Goal: Check status: Check status

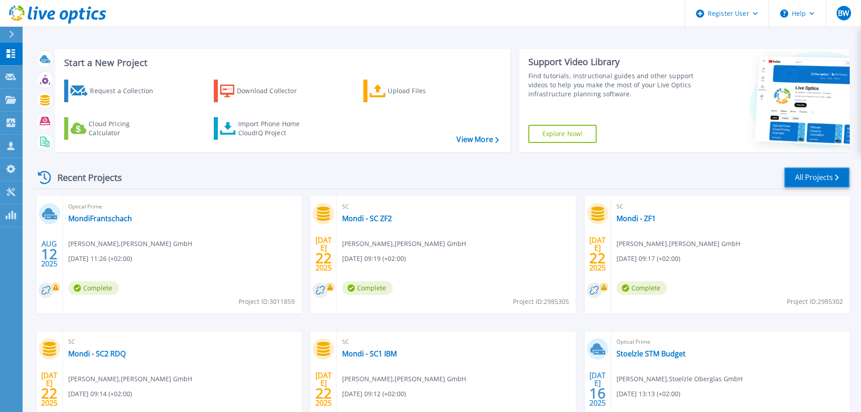
click at [801, 174] on link "All Projects" at bounding box center [817, 177] width 66 height 20
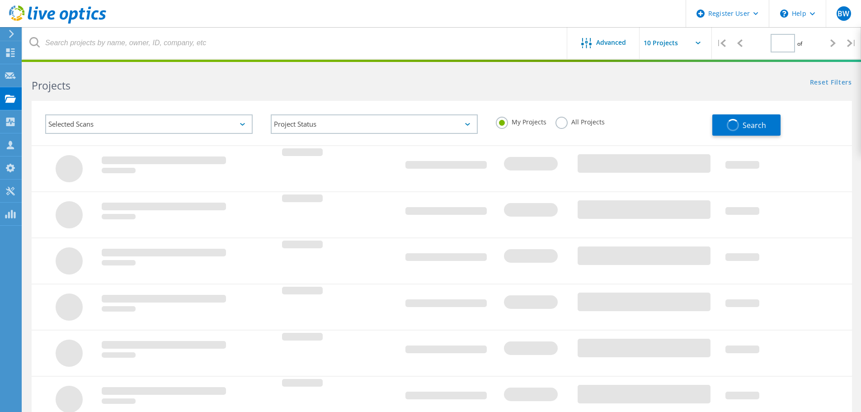
type input "2"
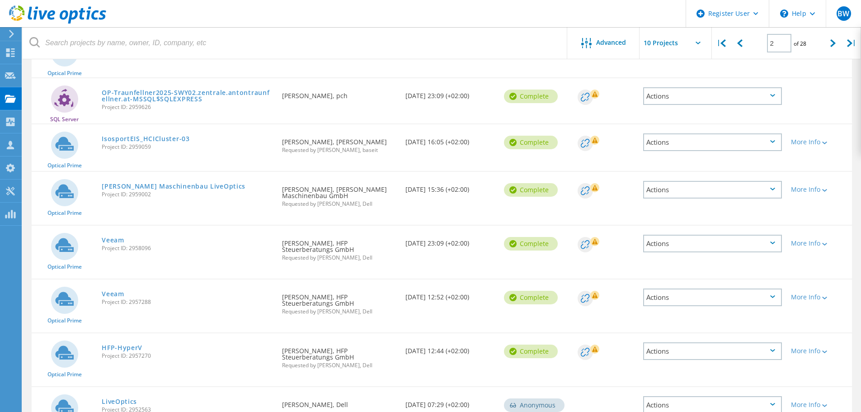
scroll to position [90, 0]
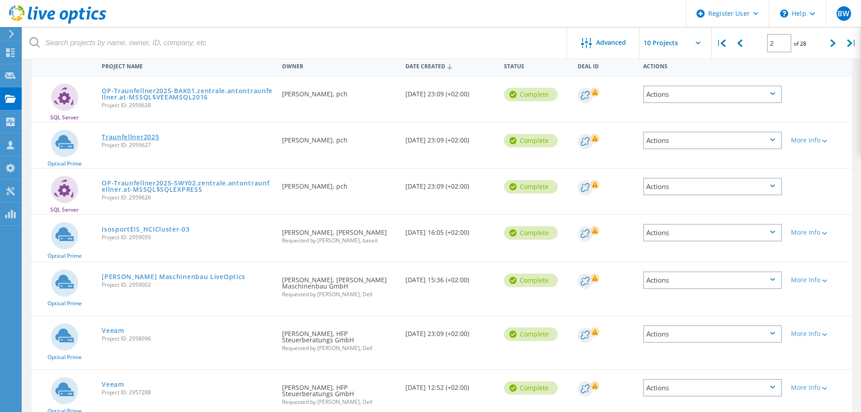
click at [138, 134] on link "Traunfellner2025" at bounding box center [130, 137] width 57 height 6
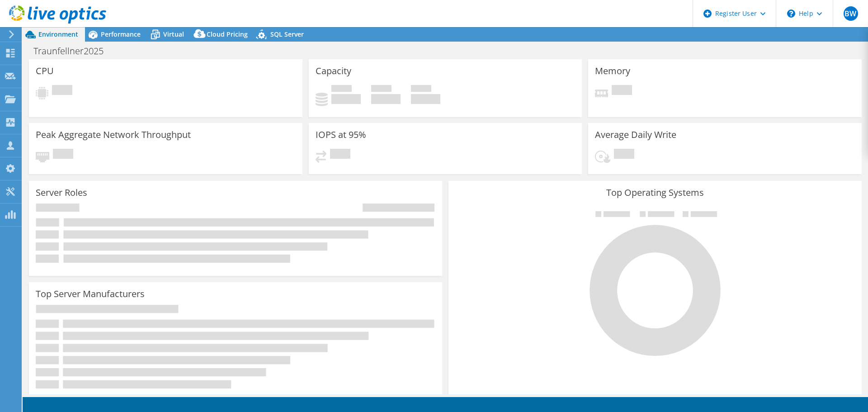
select select "USD"
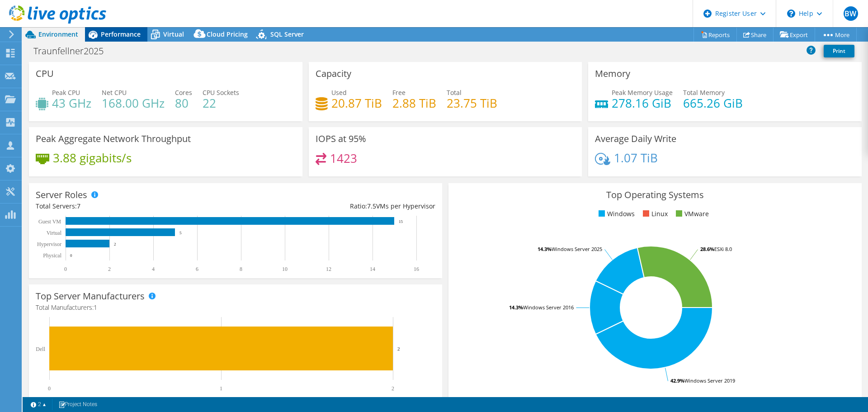
click at [122, 36] on span "Performance" at bounding box center [121, 34] width 40 height 9
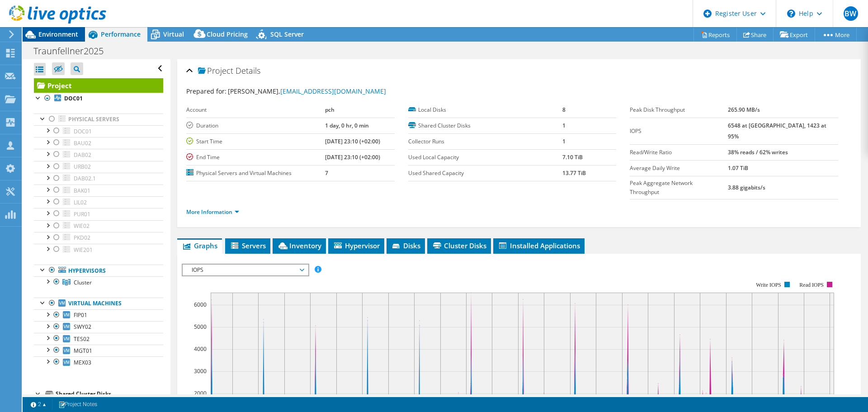
click at [61, 33] on span "Environment" at bounding box center [58, 34] width 40 height 9
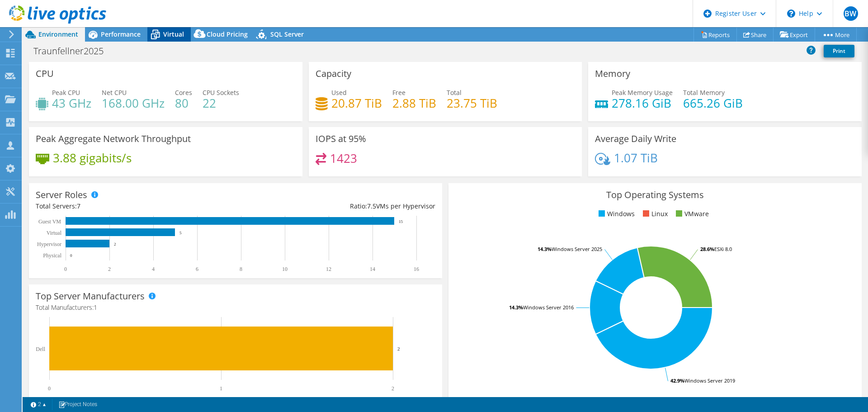
click at [165, 35] on span "Virtual" at bounding box center [173, 34] width 21 height 9
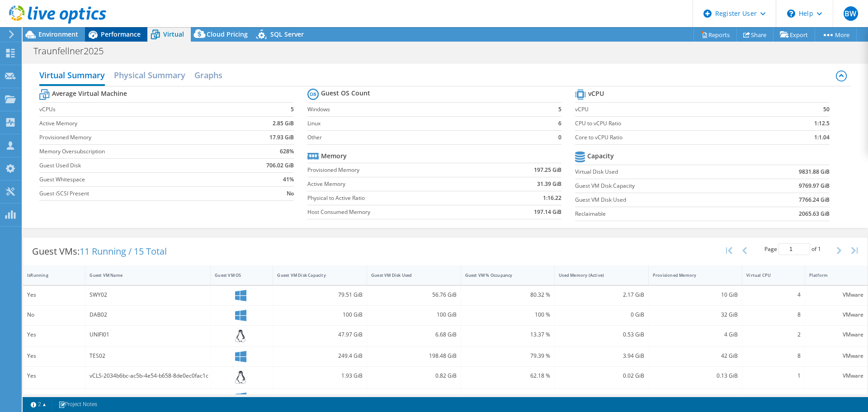
click at [119, 35] on span "Performance" at bounding box center [121, 34] width 40 height 9
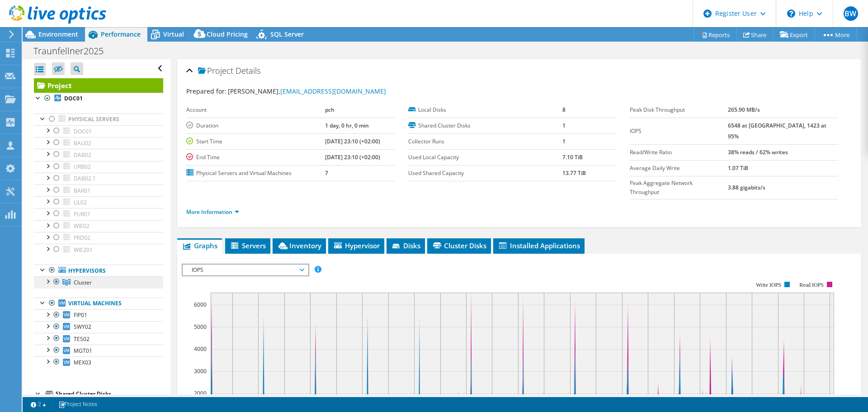
click at [111, 282] on link "Cluster" at bounding box center [98, 282] width 129 height 12
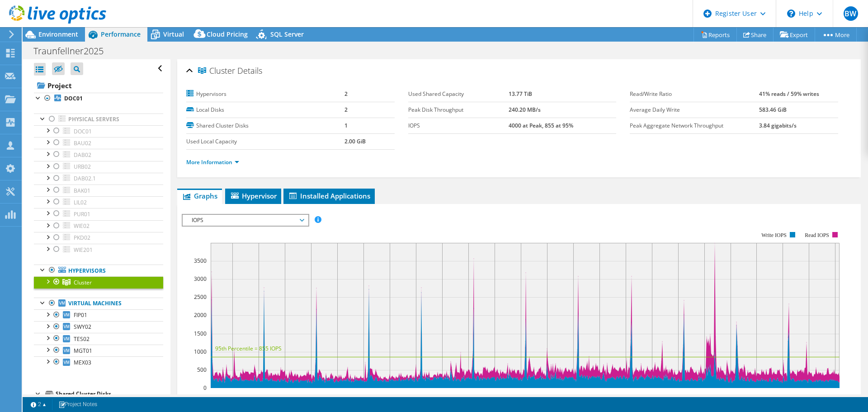
click at [276, 223] on span "IOPS" at bounding box center [245, 220] width 116 height 11
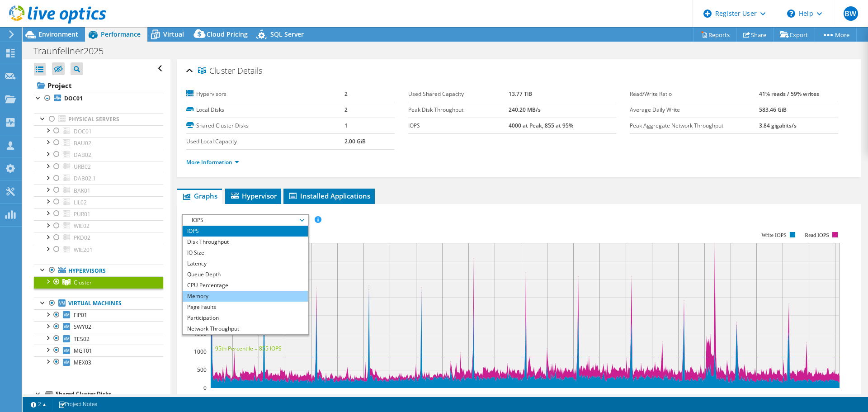
click at [225, 295] on li "Memory" at bounding box center [245, 296] width 125 height 11
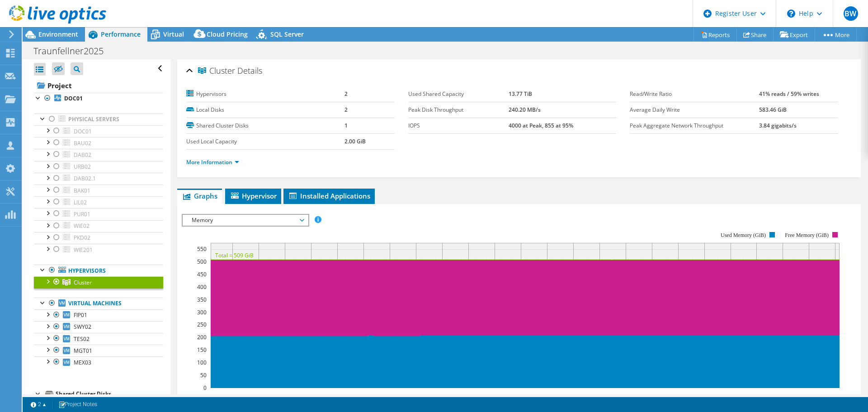
click at [47, 282] on div at bounding box center [47, 280] width 9 height 9
